Goal: Information Seeking & Learning: Learn about a topic

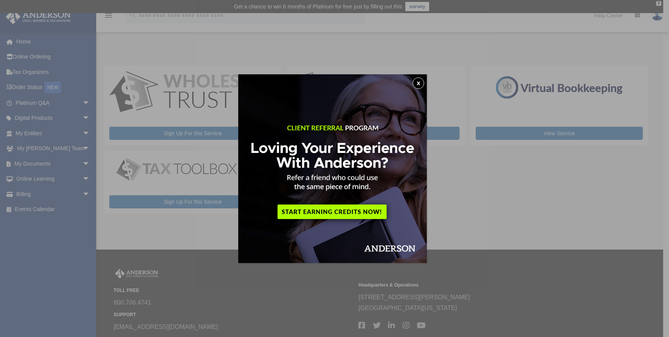
click at [418, 82] on button "x" at bounding box center [419, 83] width 12 height 12
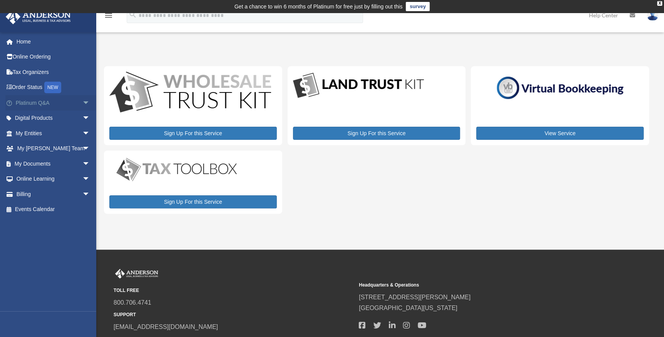
click at [70, 100] on link "Platinum Q&A arrow_drop_down" at bounding box center [53, 102] width 96 height 15
click at [82, 101] on span "arrow_drop_down" at bounding box center [89, 103] width 15 height 16
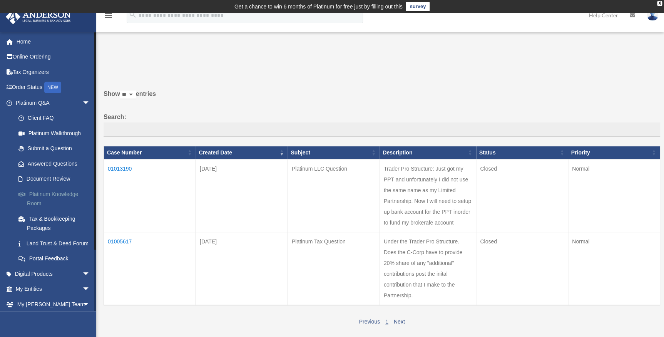
click at [50, 196] on link "Platinum Knowledge Room" at bounding box center [56, 198] width 91 height 25
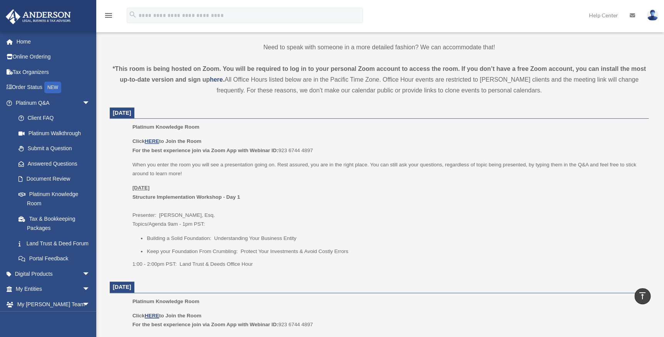
scroll to position [280, 0]
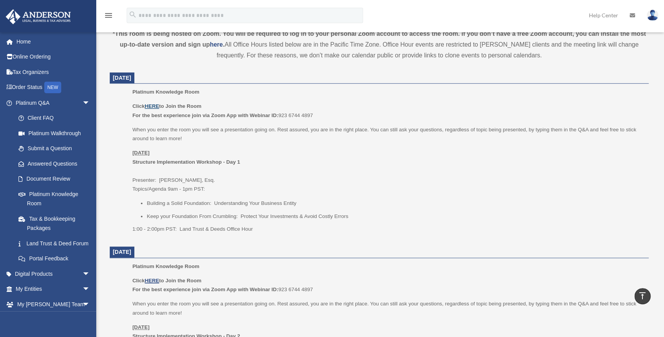
click at [151, 105] on u "HERE" at bounding box center [152, 106] width 14 height 6
